Goal: Information Seeking & Learning: Learn about a topic

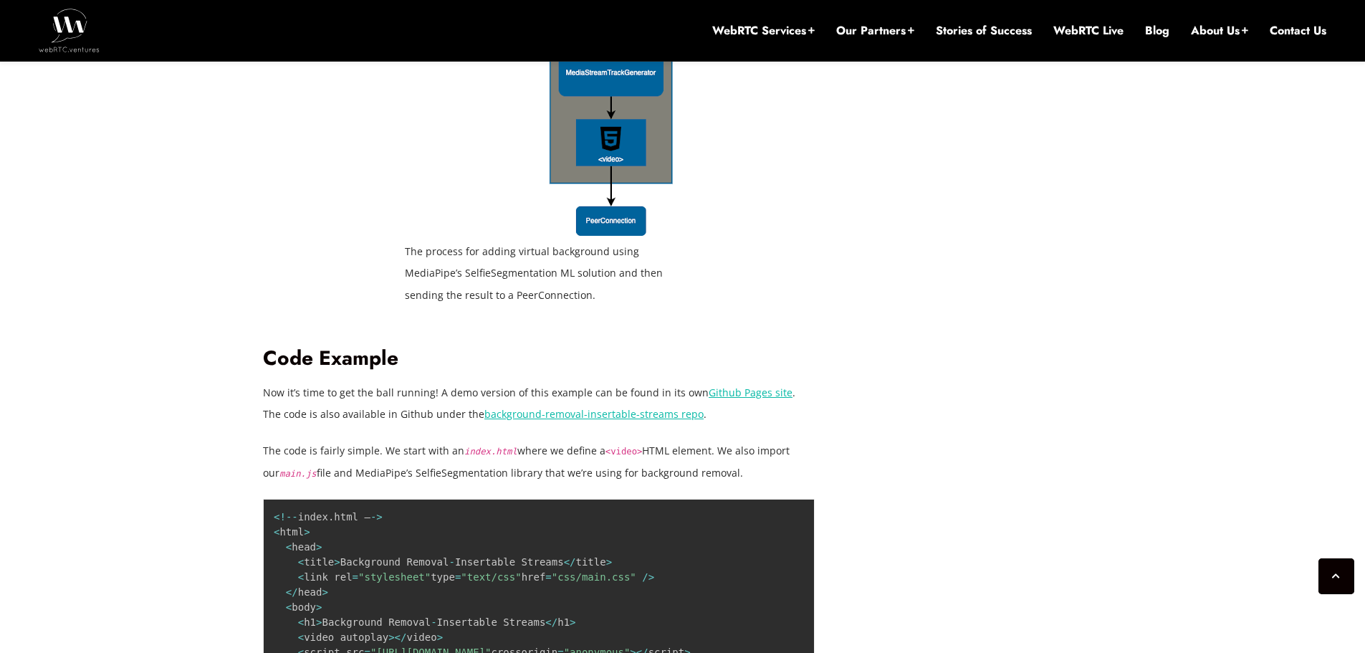
scroll to position [2831, 0]
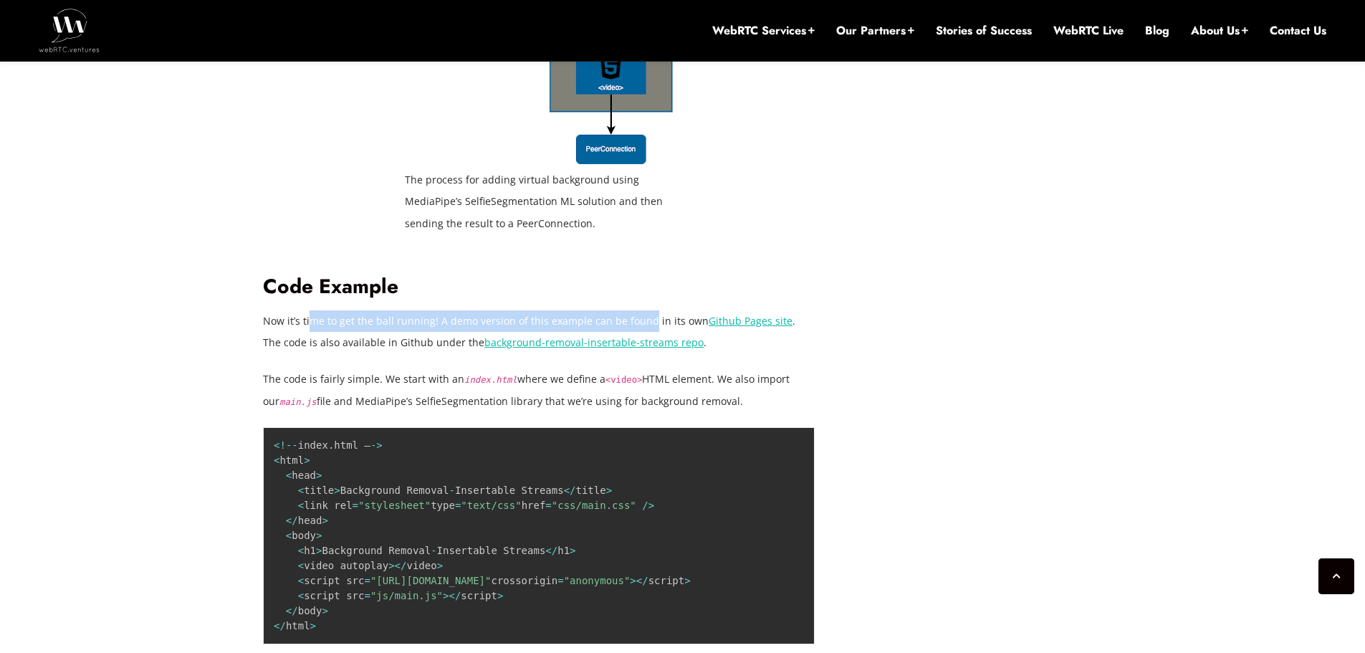
drag, startPoint x: 403, startPoint y: 255, endPoint x: 656, endPoint y: 254, distance: 253.7
click at [646, 310] on p "Now it’s time to get the ball running! A demo version of this example can be fo…" at bounding box center [539, 331] width 552 height 43
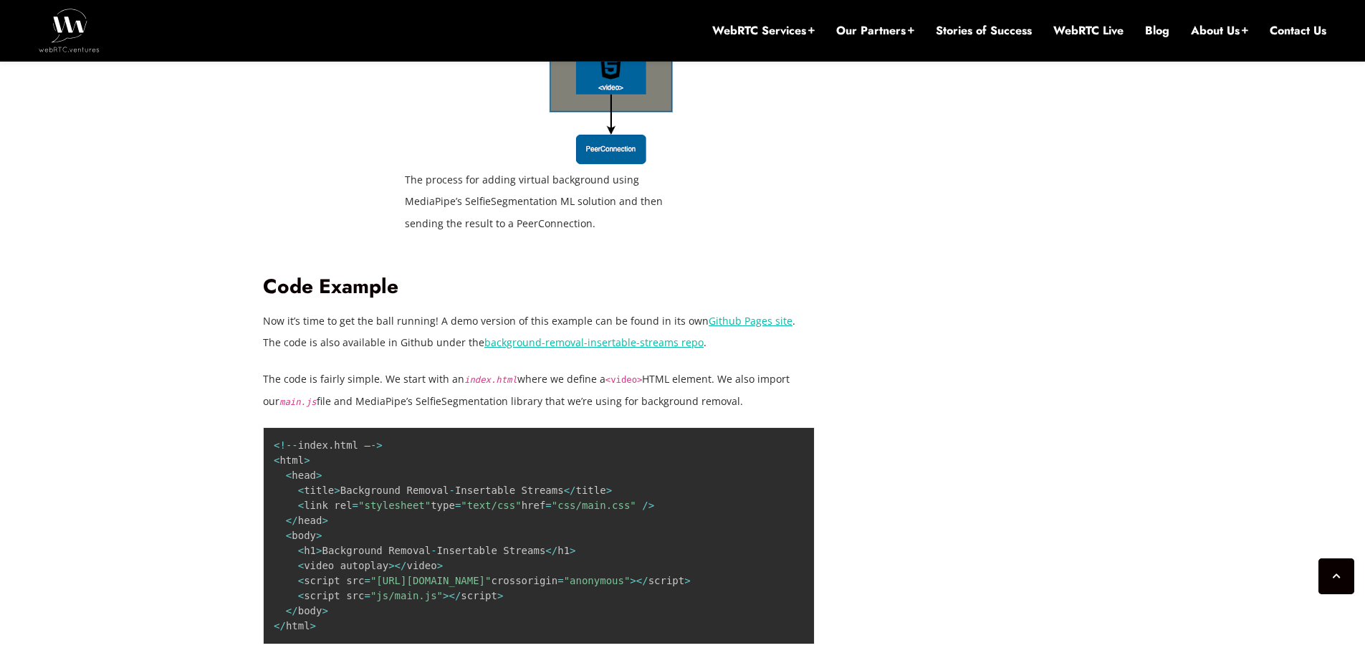
click at [659, 310] on p "Now it’s time to get the ball running! A demo version of this example can be fo…" at bounding box center [539, 331] width 552 height 43
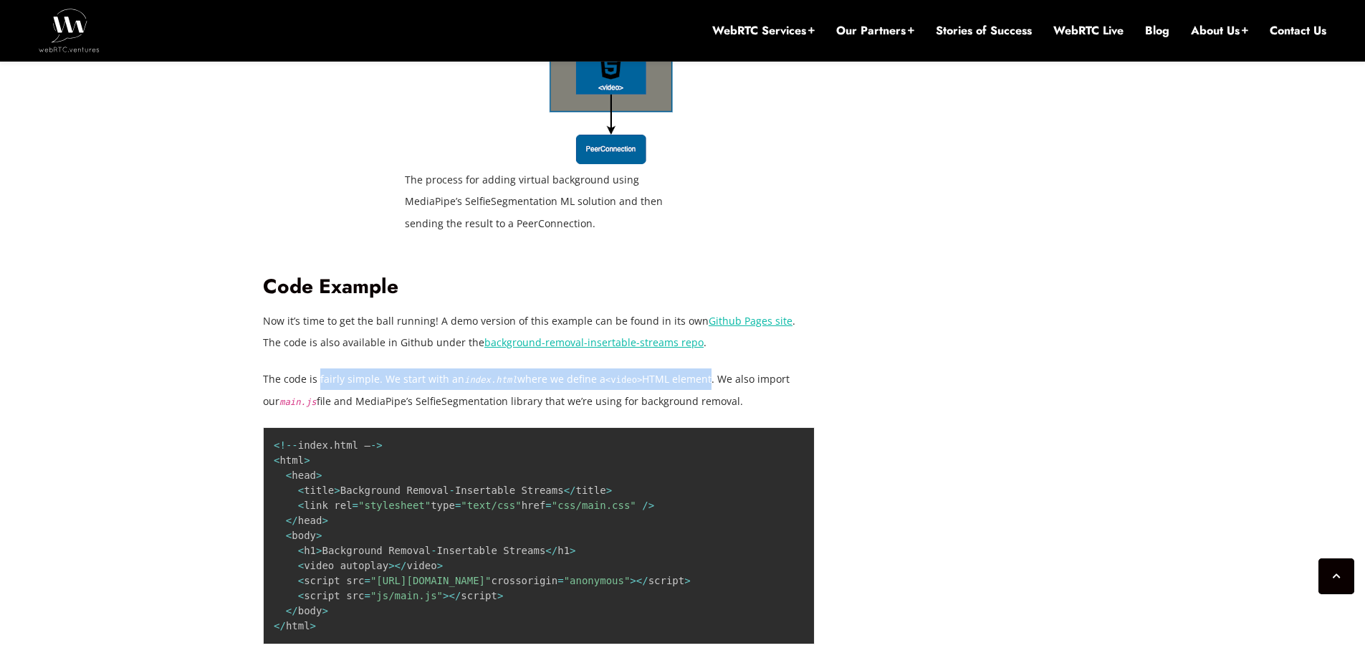
drag, startPoint x: 319, startPoint y: 313, endPoint x: 702, endPoint y: 313, distance: 383.4
click at [701, 368] on p "The code is fairly simple. We start with an index.html where we define a <video…" at bounding box center [539, 389] width 552 height 43
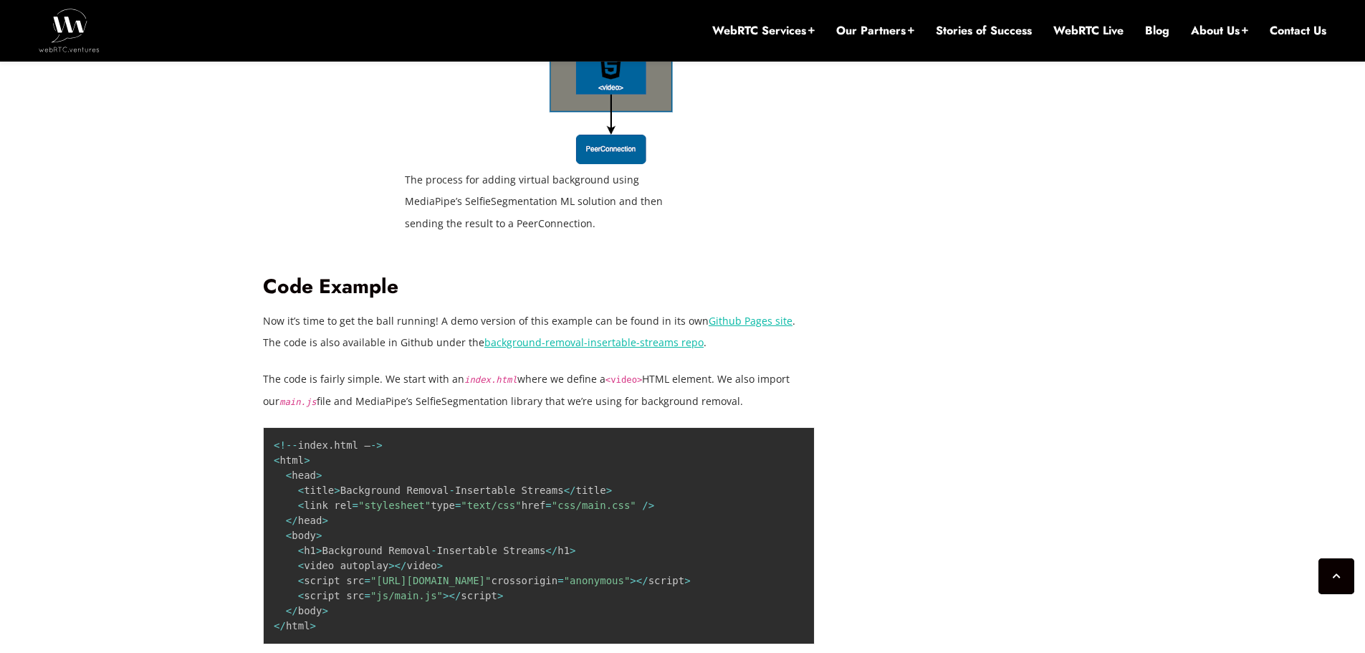
drag, startPoint x: 722, startPoint y: 313, endPoint x: 759, endPoint y: 315, distance: 37.3
click at [726, 368] on p "The code is fairly simple. We start with an index.html where we define a <video…" at bounding box center [539, 389] width 552 height 43
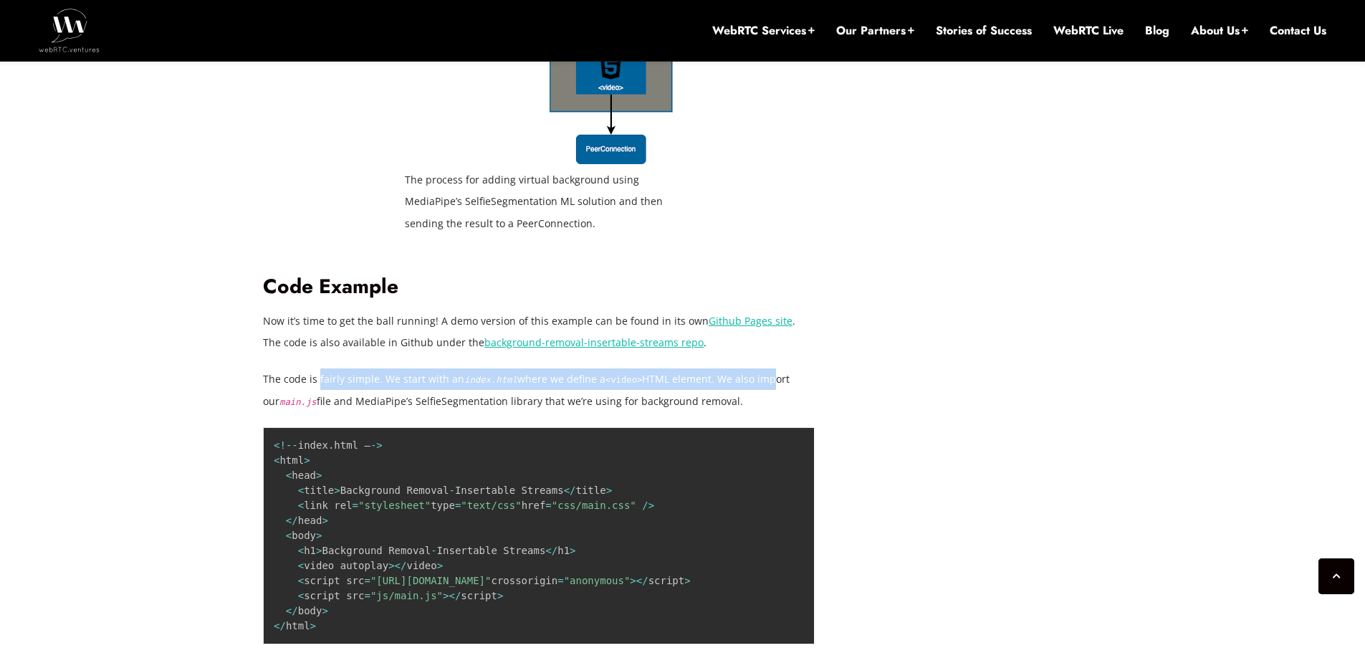
drag, startPoint x: 759, startPoint y: 315, endPoint x: 320, endPoint y: 325, distance: 439.5
click at [320, 368] on p "The code is fairly simple. We start with an index.html where we define a <video…" at bounding box center [539, 389] width 552 height 43
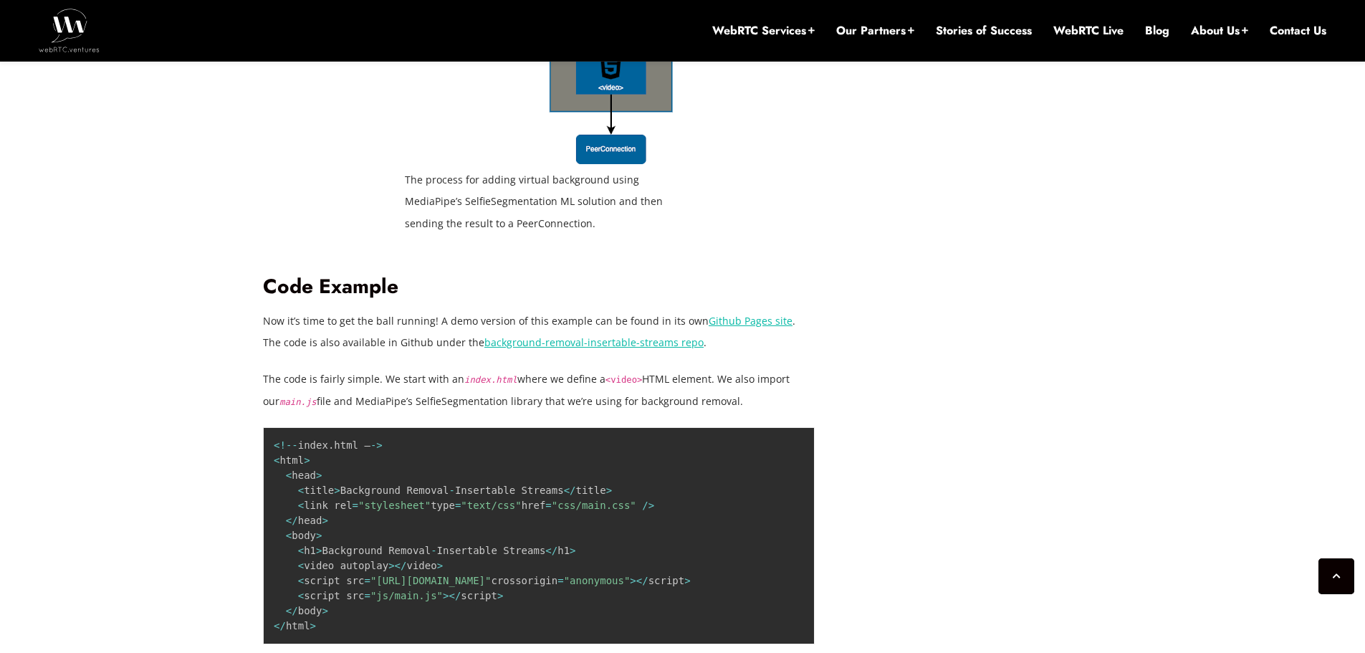
click at [340, 368] on p "The code is fairly simple. We start with an index.html where we define a <video…" at bounding box center [539, 389] width 552 height 43
drag, startPoint x: 314, startPoint y: 335, endPoint x: 522, endPoint y: 332, distance: 207.9
click at [511, 368] on p "The code is fairly simple. We start with an index.html where we define a <video…" at bounding box center [539, 389] width 552 height 43
click at [562, 368] on p "The code is fairly simple. We start with an index.html where we define a <video…" at bounding box center [539, 389] width 552 height 43
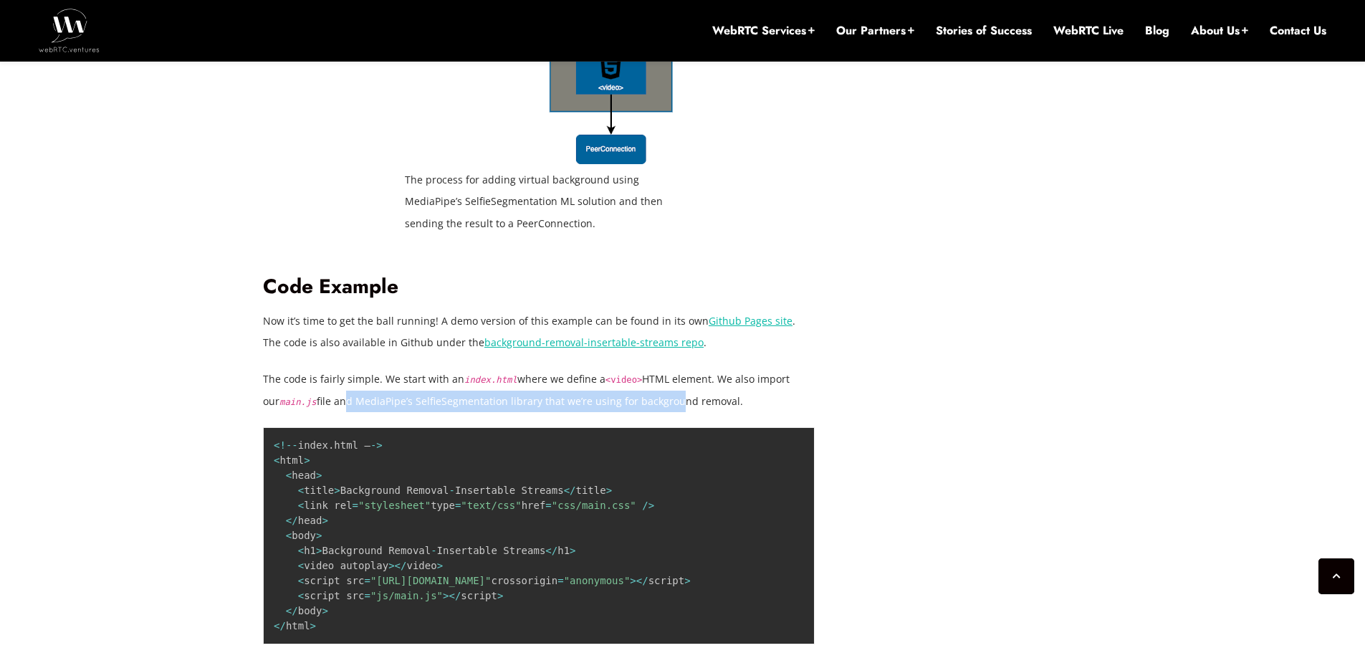
drag, startPoint x: 323, startPoint y: 337, endPoint x: 664, endPoint y: 340, distance: 341.9
click at [651, 368] on p "The code is fairly simple. We start with an index.html where we define a <video…" at bounding box center [539, 389] width 552 height 43
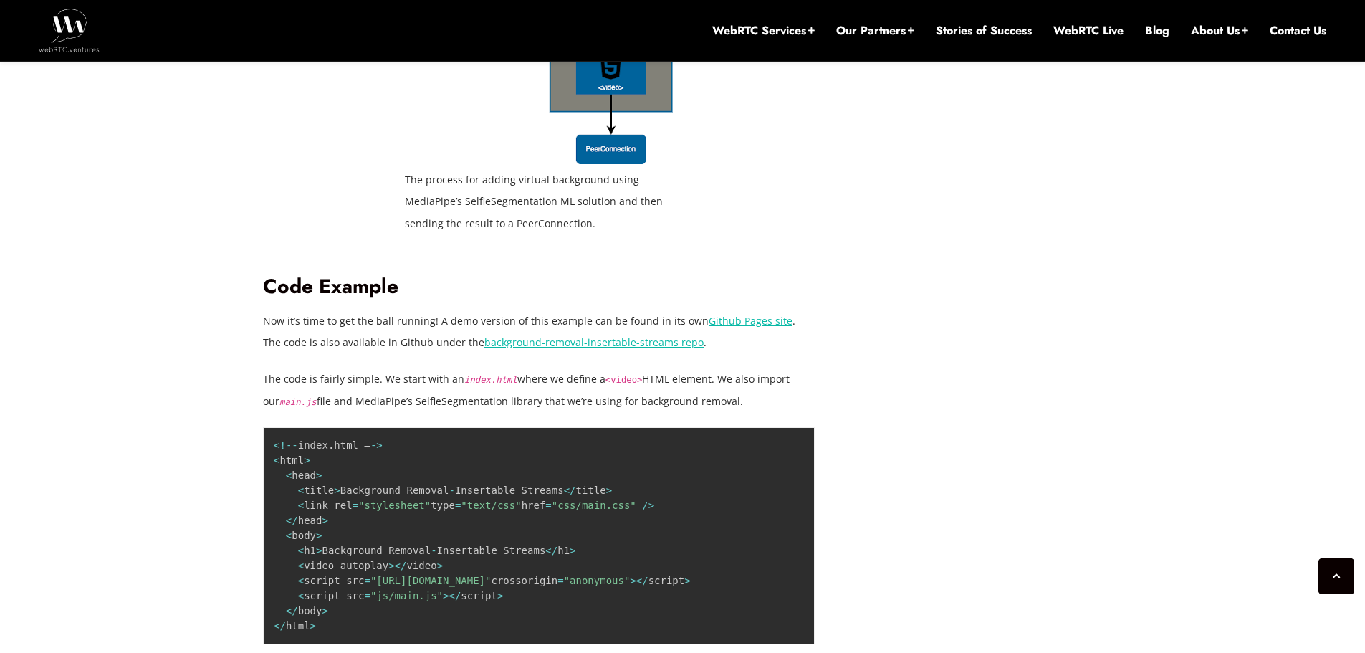
click at [676, 368] on p "The code is fairly simple. We start with an index.html where we define a <video…" at bounding box center [539, 389] width 552 height 43
drag, startPoint x: 623, startPoint y: 341, endPoint x: 406, endPoint y: 341, distance: 217.2
click at [434, 368] on p "The code is fairly simple. We start with an index.html where we define a <video…" at bounding box center [539, 389] width 552 height 43
click at [387, 368] on p "The code is fairly simple. We start with an index.html where we define a <video…" at bounding box center [539, 389] width 552 height 43
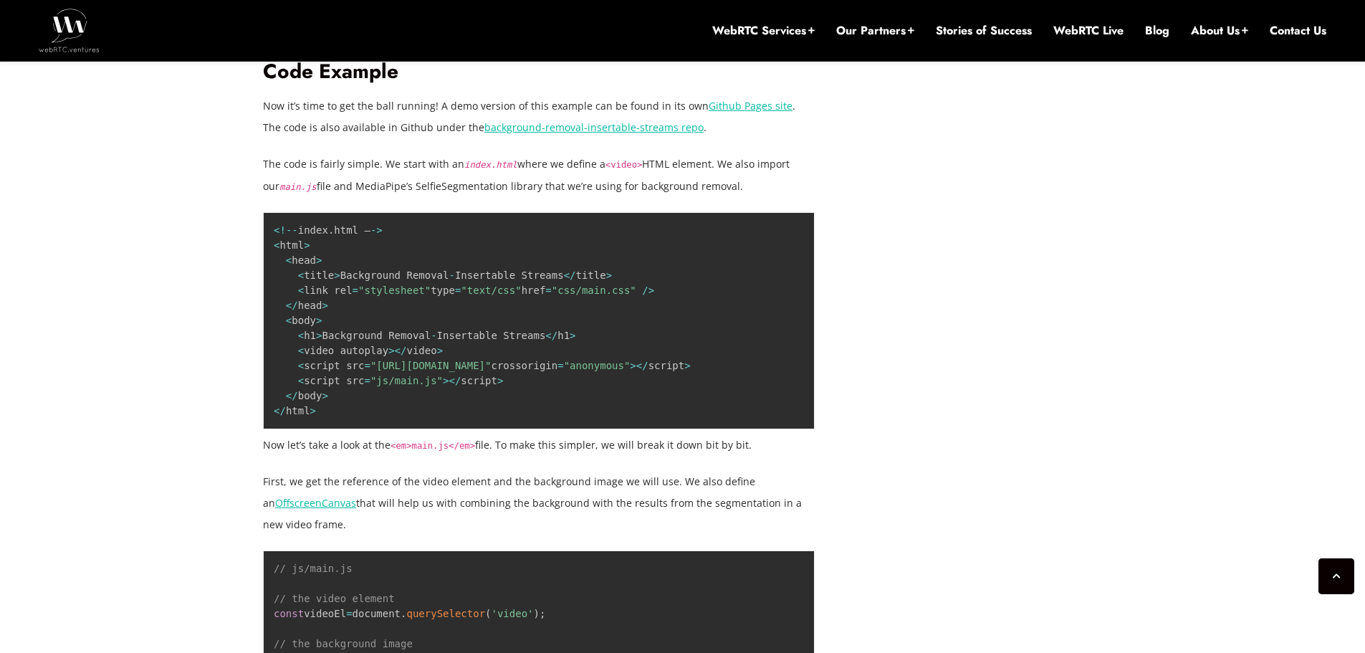
scroll to position [3118, 0]
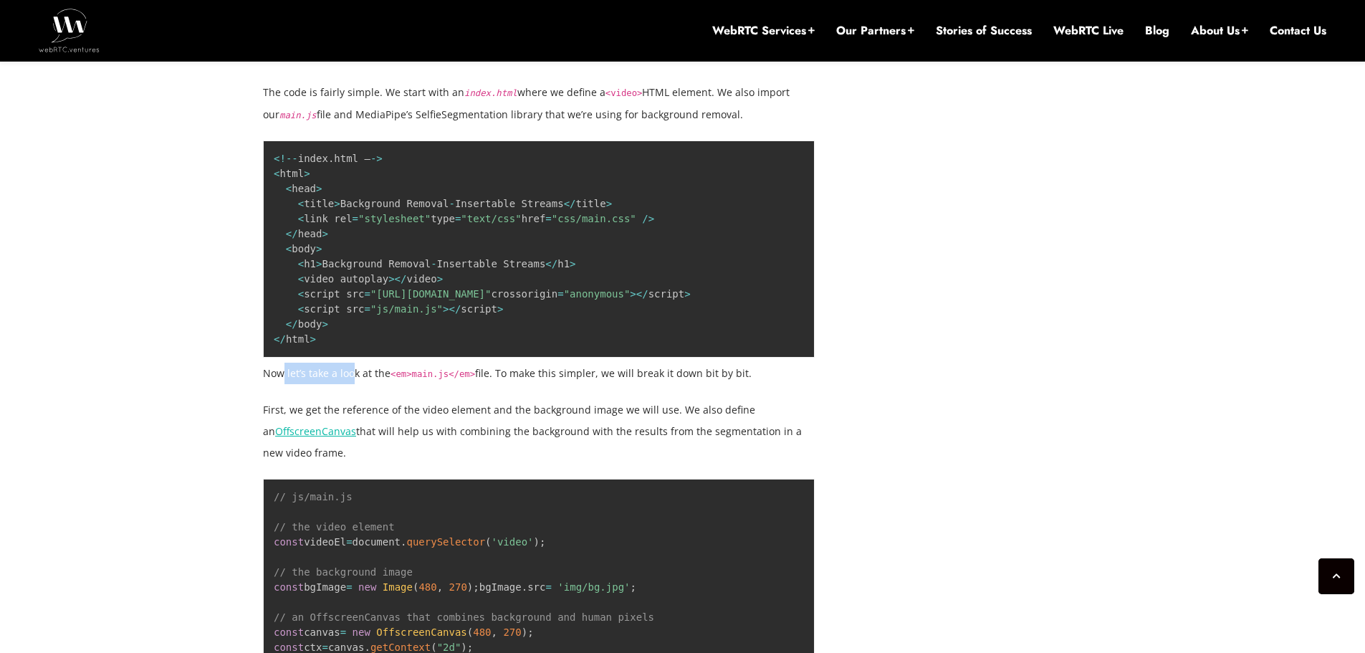
drag, startPoint x: 285, startPoint y: 348, endPoint x: 350, endPoint y: 346, distance: 65.9
click at [350, 363] on p "Now let’s take a look at the <em>main.js</em> file. To make this simpler, we wi…" at bounding box center [539, 374] width 552 height 22
click at [389, 363] on p "Now let’s take a look at the <em>main.js</em> file. To make this simpler, we wi…" at bounding box center [539, 374] width 552 height 22
drag, startPoint x: 359, startPoint y: 383, endPoint x: 666, endPoint y: 384, distance: 306.7
click at [629, 399] on p "First, we get the reference of the video element and the background image we wi…" at bounding box center [539, 431] width 552 height 65
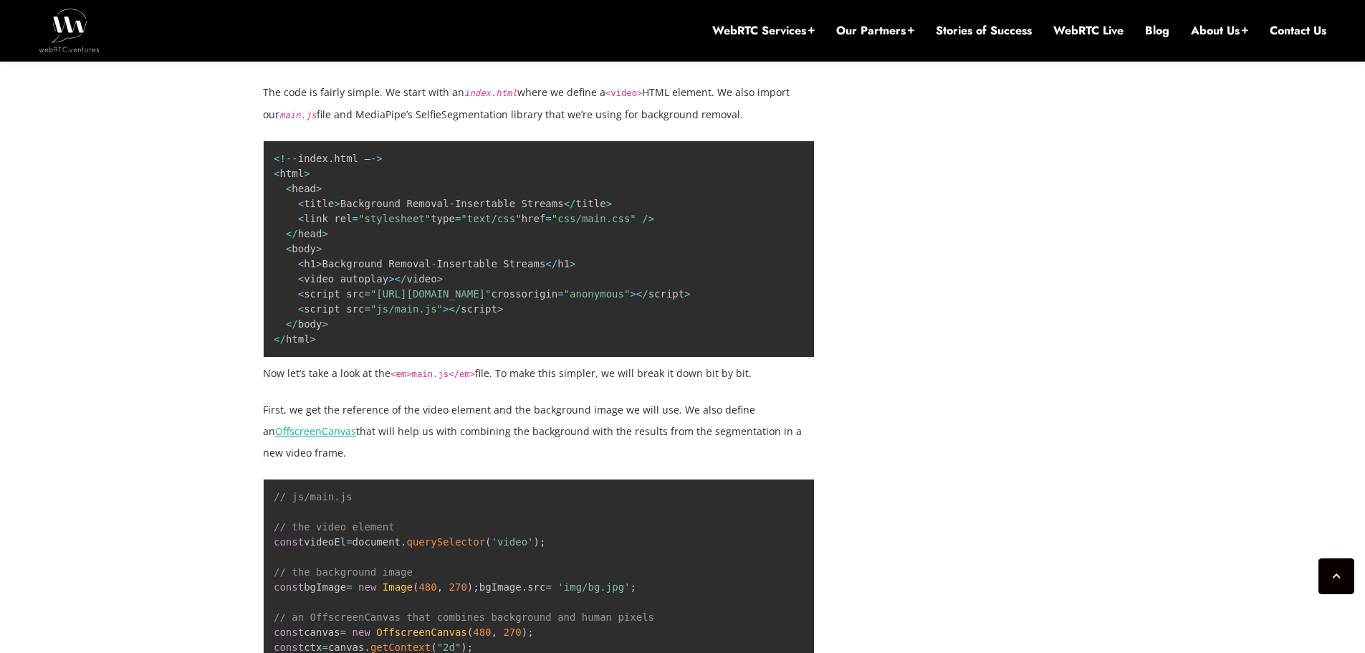
drag, startPoint x: 669, startPoint y: 384, endPoint x: 698, endPoint y: 382, distance: 28.7
click at [677, 399] on p "First, we get the reference of the video element and the background image we wi…" at bounding box center [539, 431] width 552 height 65
drag, startPoint x: 698, startPoint y: 382, endPoint x: 333, endPoint y: 400, distance: 365.2
click at [316, 399] on p "First, we get the reference of the video element and the background image we wi…" at bounding box center [539, 431] width 552 height 65
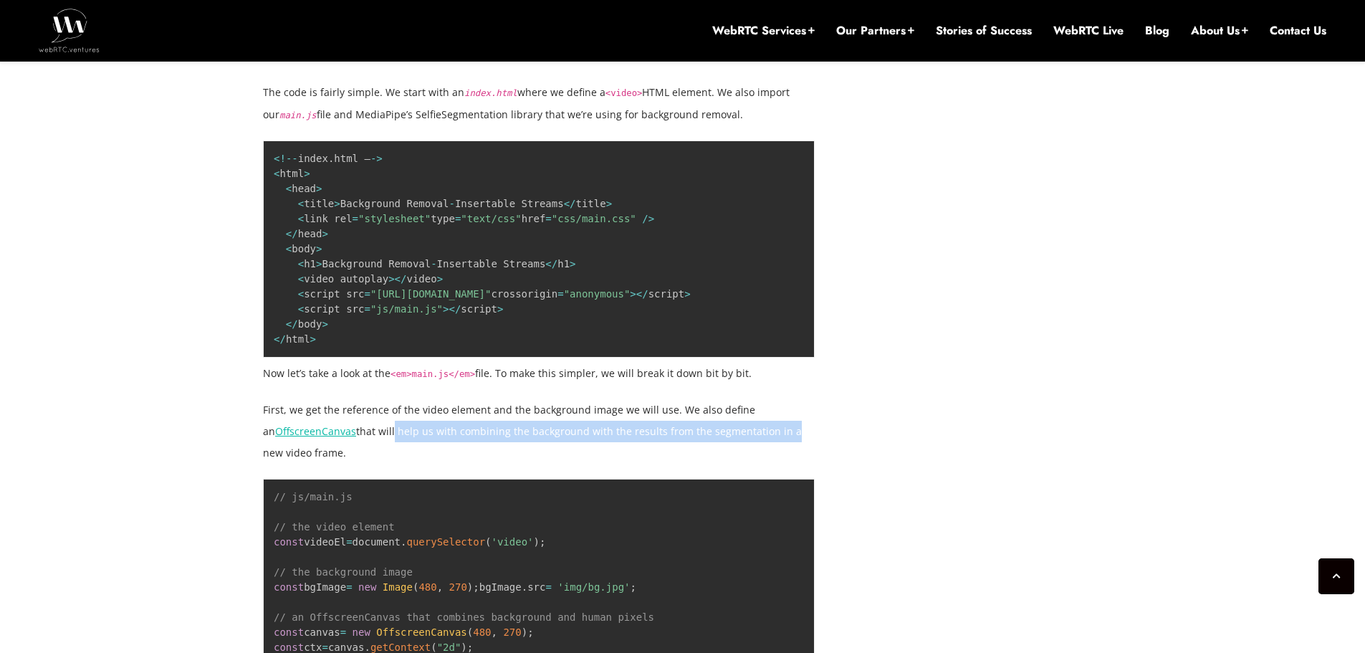
drag, startPoint x: 378, startPoint y: 411, endPoint x: 789, endPoint y: 401, distance: 410.8
click at [781, 402] on p "First, we get the reference of the video element and the background image we wi…" at bounding box center [539, 431] width 552 height 65
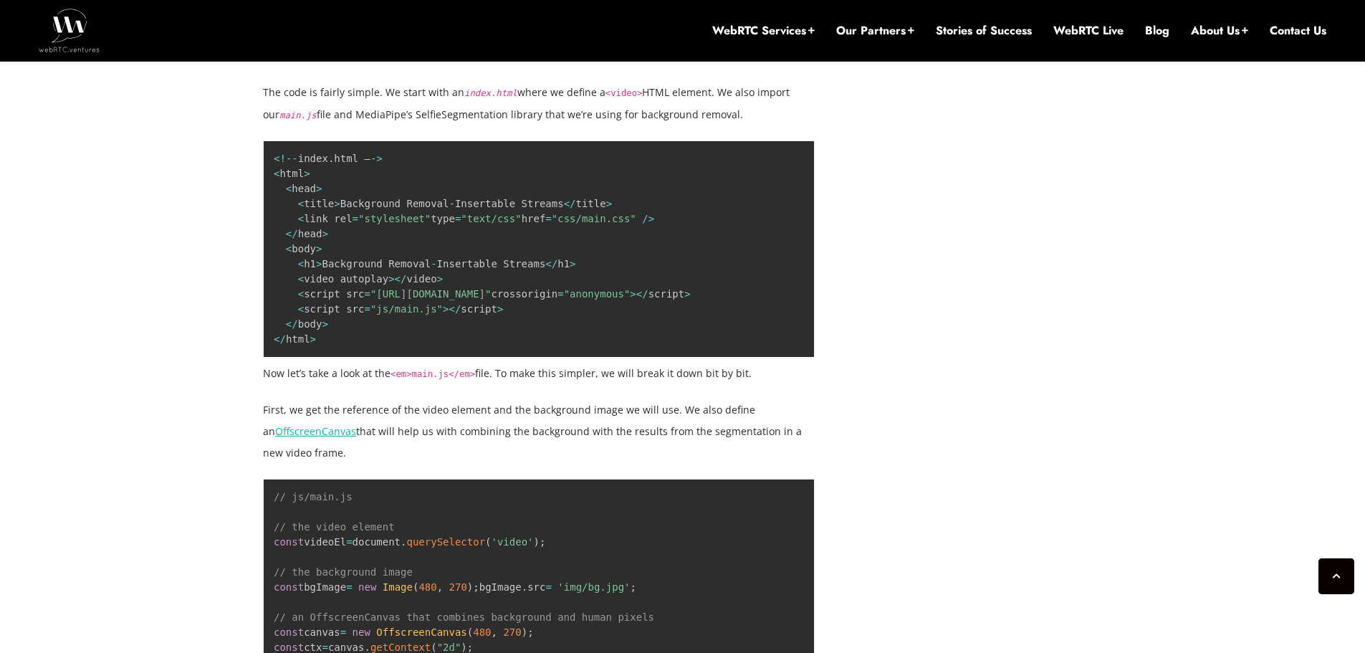
click at [789, 401] on p "First, we get the reference of the video element and the background image we wi…" at bounding box center [539, 431] width 552 height 65
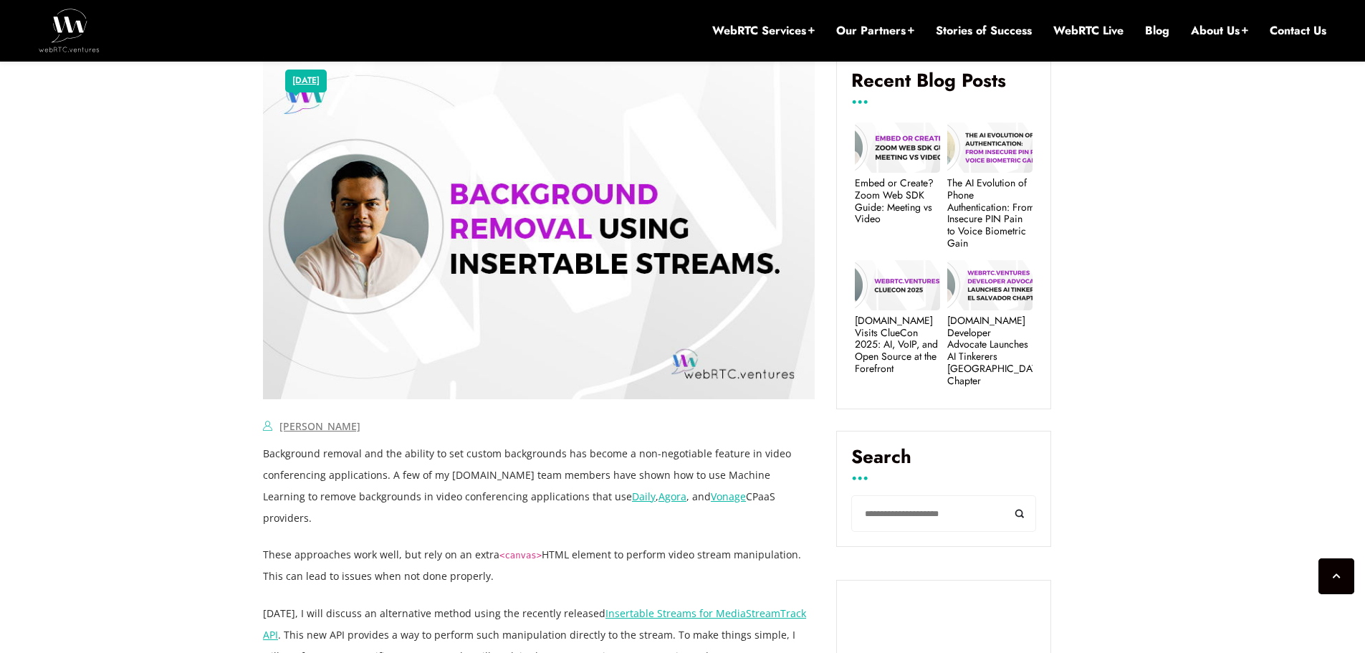
scroll to position [36, 0]
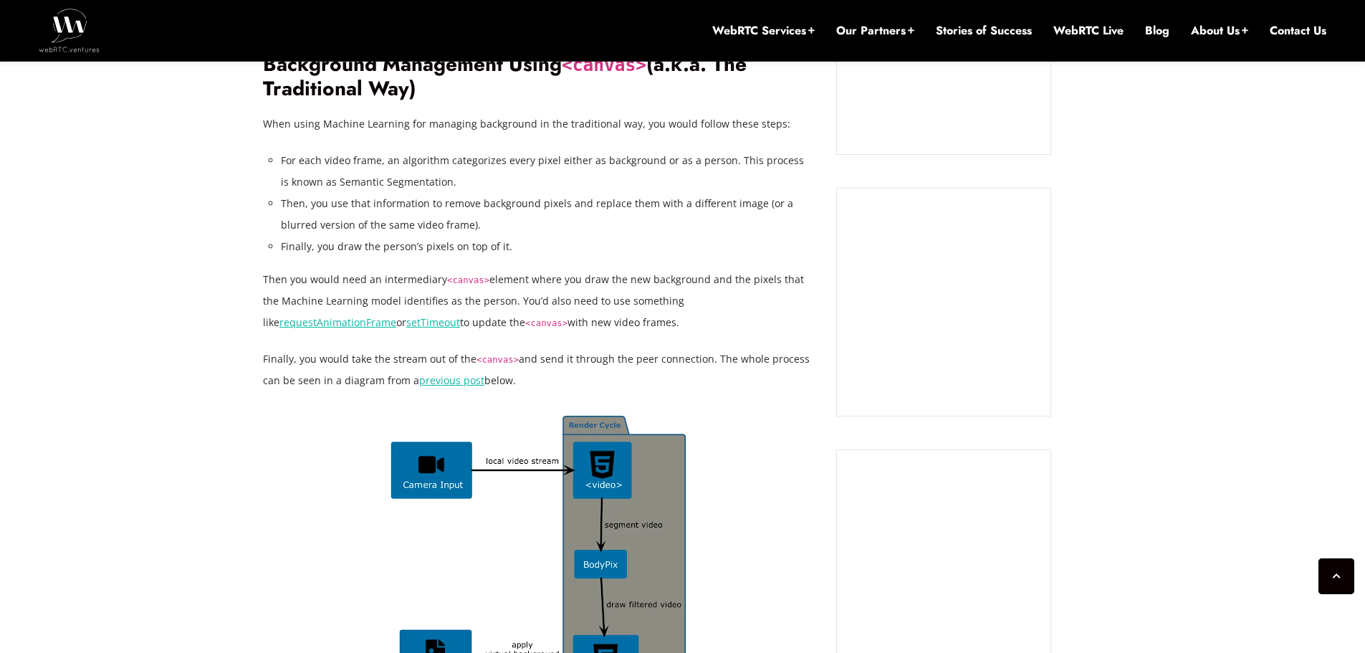
scroll to position [1806, 0]
